Goal: Unclear

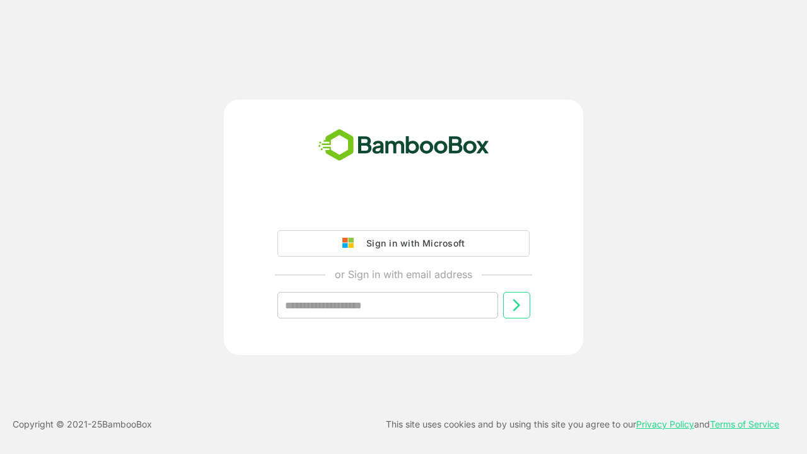
type input "**********"
click at [516, 305] on icon at bounding box center [516, 304] width 15 height 15
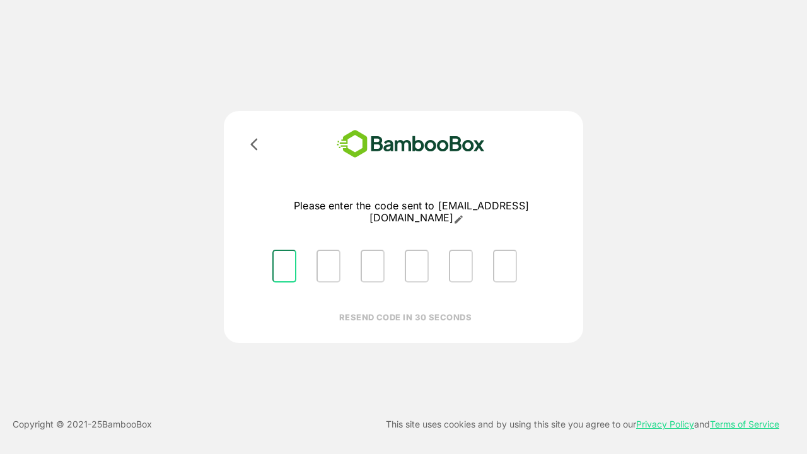
type input "*"
